Goal: Task Accomplishment & Management: Manage account settings

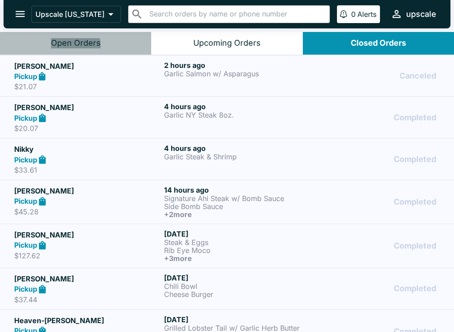
click at [75, 47] on div "Open Orders" at bounding box center [76, 43] width 50 height 10
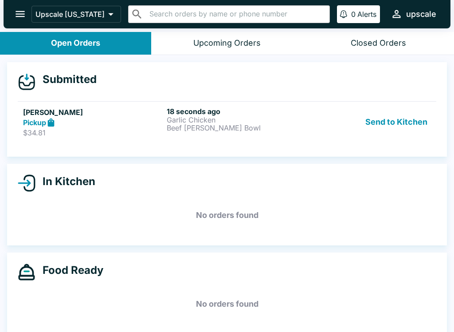
click at [175, 121] on p "Garlic Chicken" at bounding box center [237, 120] width 140 height 8
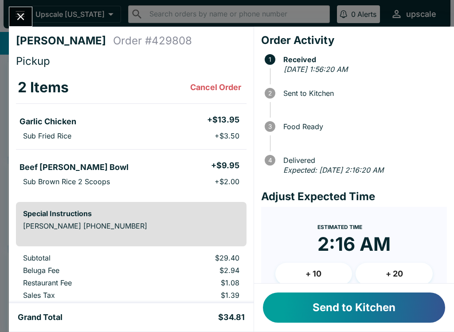
click at [205, 85] on button "Cancel Order" at bounding box center [216, 88] width 58 height 18
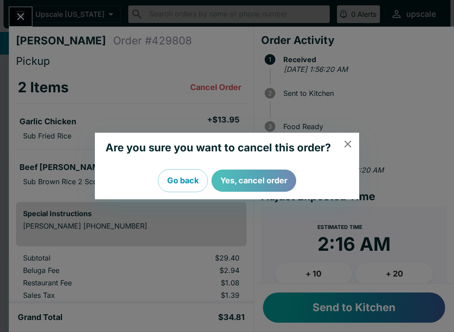
click at [252, 176] on button "Yes, cancel order" at bounding box center [254, 181] width 85 height 22
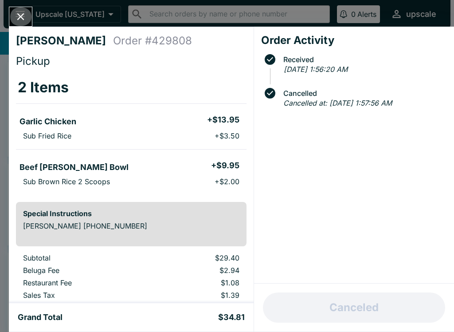
click at [20, 21] on icon "Close" at bounding box center [21, 17] width 12 height 12
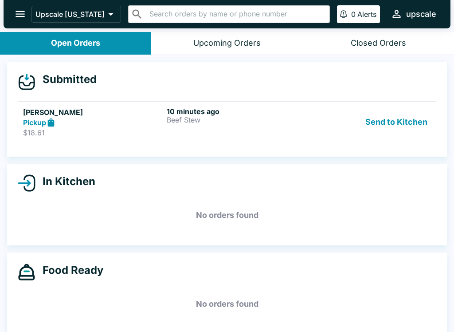
click at [101, 125] on div "Pickup" at bounding box center [93, 123] width 140 height 10
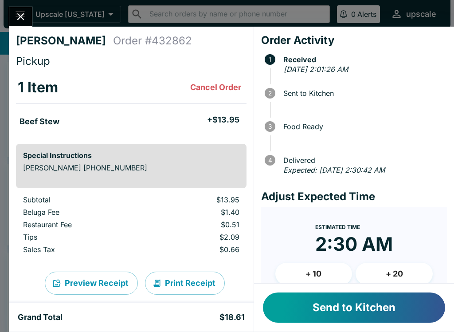
click at [315, 308] on button "Send to Kitchen" at bounding box center [354, 307] width 182 height 30
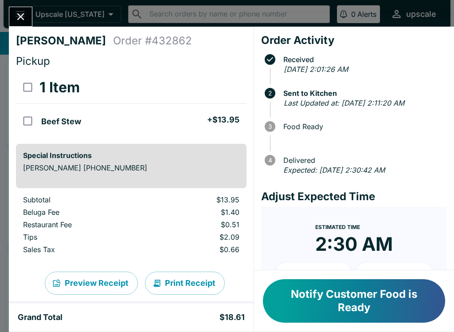
click at [383, 316] on button "Notify Customer Food is Ready" at bounding box center [354, 300] width 182 height 43
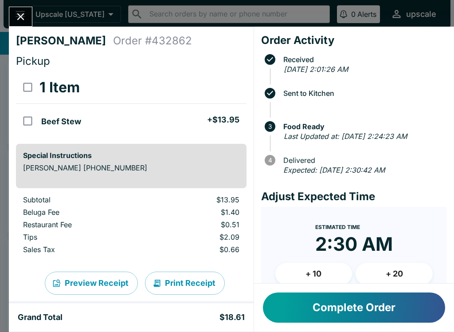
click at [327, 308] on button "Complete Order" at bounding box center [354, 307] width 182 height 30
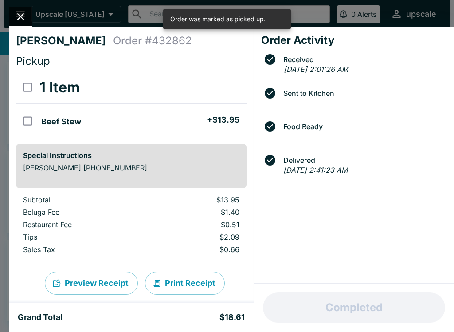
click at [20, 26] on button "Close" at bounding box center [20, 16] width 23 height 19
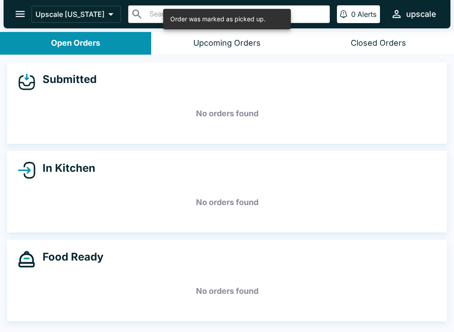
click at [20, 8] on icon "open drawer" at bounding box center [20, 14] width 12 height 12
